Goal: Entertainment & Leisure: Consume media (video, audio)

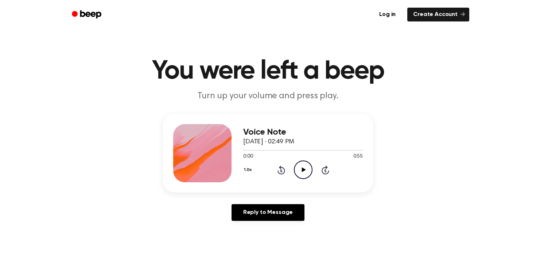
click at [302, 171] on icon at bounding box center [303, 170] width 4 height 5
click at [307, 172] on icon "Pause Audio" at bounding box center [303, 170] width 19 height 19
click at [301, 170] on icon "Play Audio" at bounding box center [303, 170] width 19 height 19
click at [308, 165] on icon "Play Audio" at bounding box center [303, 170] width 19 height 19
click at [303, 165] on icon "Play Audio" at bounding box center [303, 170] width 19 height 19
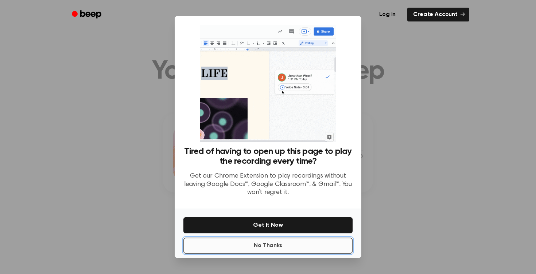
click at [305, 241] on button "No Thanks" at bounding box center [267, 246] width 169 height 16
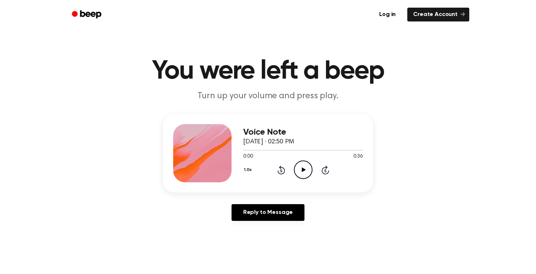
click at [298, 174] on icon "Play Audio" at bounding box center [303, 170] width 19 height 19
click at [300, 168] on icon "Play Audio" at bounding box center [303, 170] width 19 height 19
click at [300, 168] on icon "Pause Audio" at bounding box center [303, 170] width 19 height 19
click at [494, 214] on div "Voice Note September 16, 2025 · 02:51 PM 0:02 0:37 Your browser does not suppor…" at bounding box center [268, 170] width 518 height 113
click at [306, 167] on icon "Play Audio" at bounding box center [303, 170] width 19 height 19
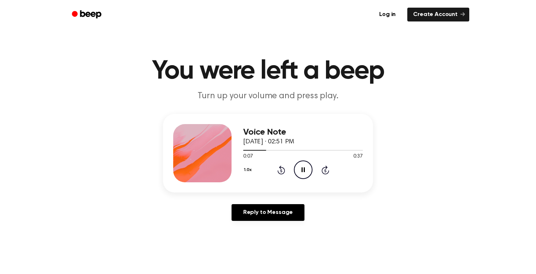
click at [306, 167] on icon "Pause Audio" at bounding box center [303, 170] width 19 height 19
click at [296, 174] on icon "Play Audio" at bounding box center [303, 170] width 19 height 19
click at [299, 166] on icon "Play Audio" at bounding box center [303, 170] width 19 height 19
click at [299, 166] on icon "Pause Audio" at bounding box center [303, 170] width 19 height 19
